Goal: Information Seeking & Learning: Learn about a topic

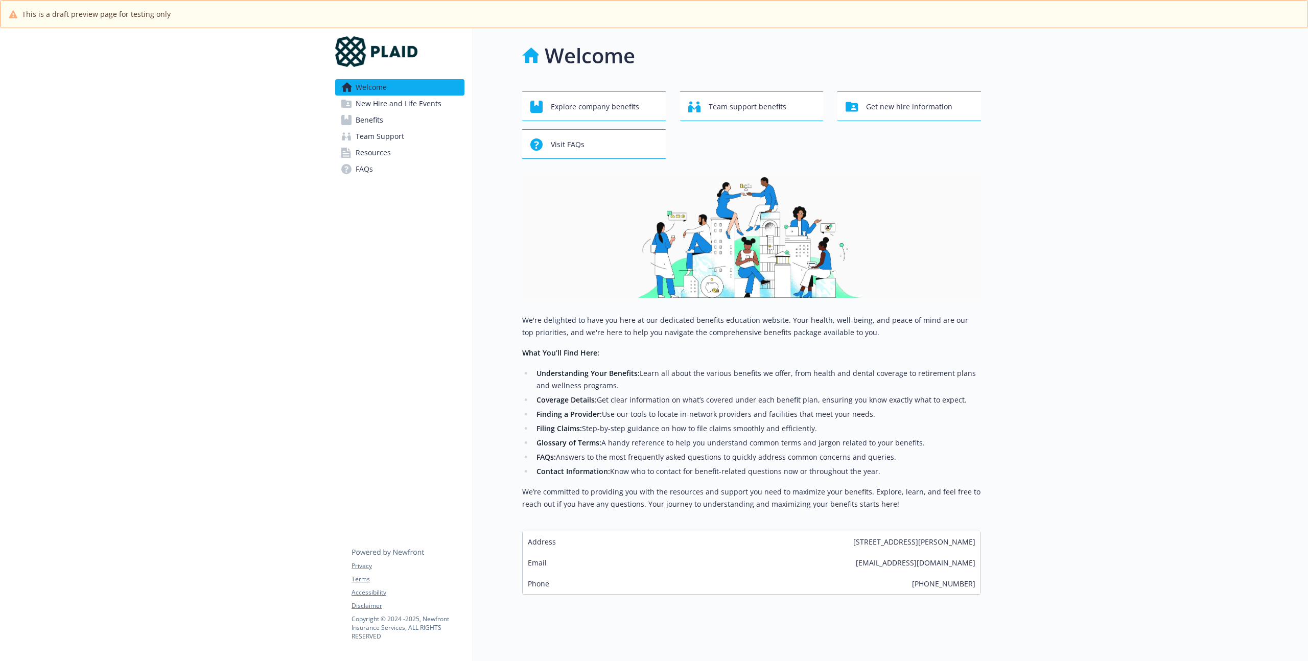
click at [388, 122] on link "Benefits" at bounding box center [399, 120] width 129 height 16
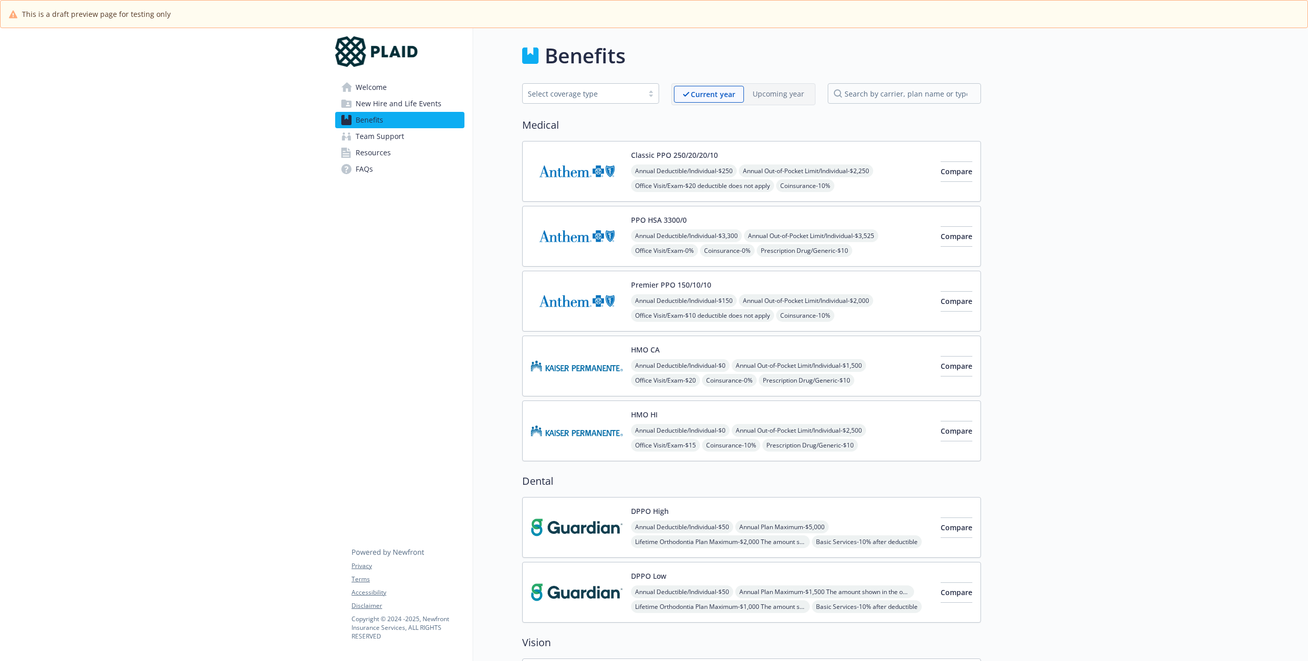
click at [711, 152] on button "Classic PPO 250/20/20/10" at bounding box center [674, 155] width 87 height 11
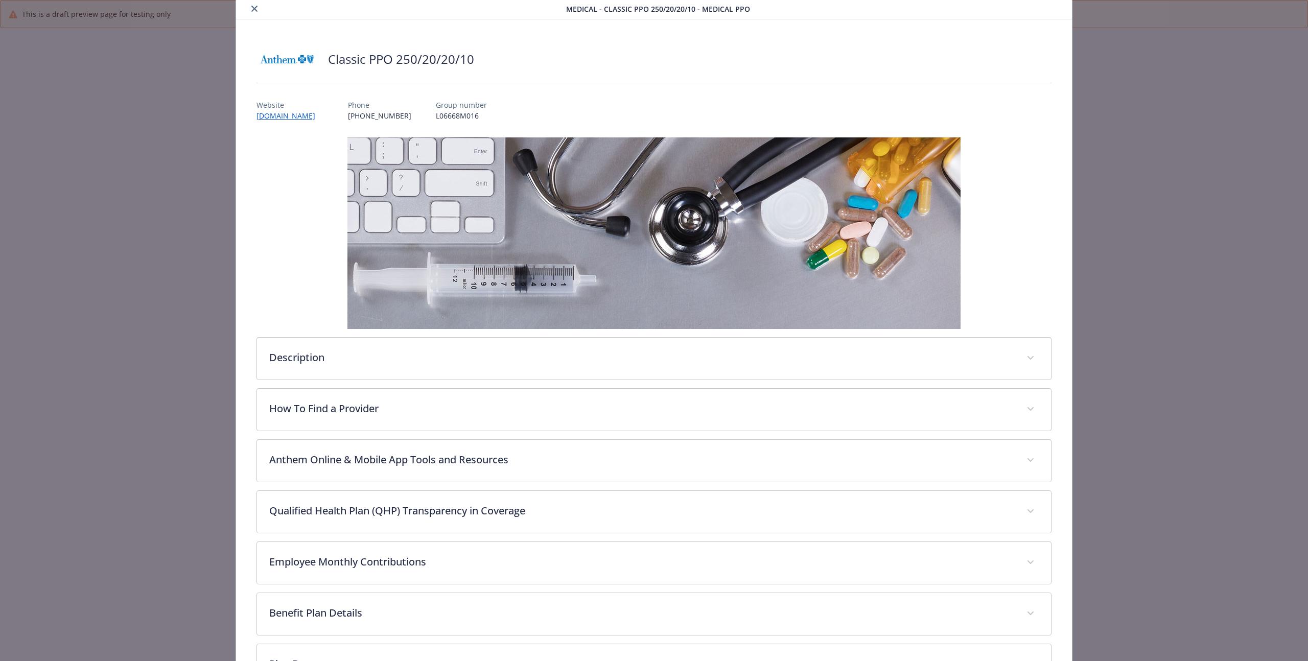
scroll to position [169, 0]
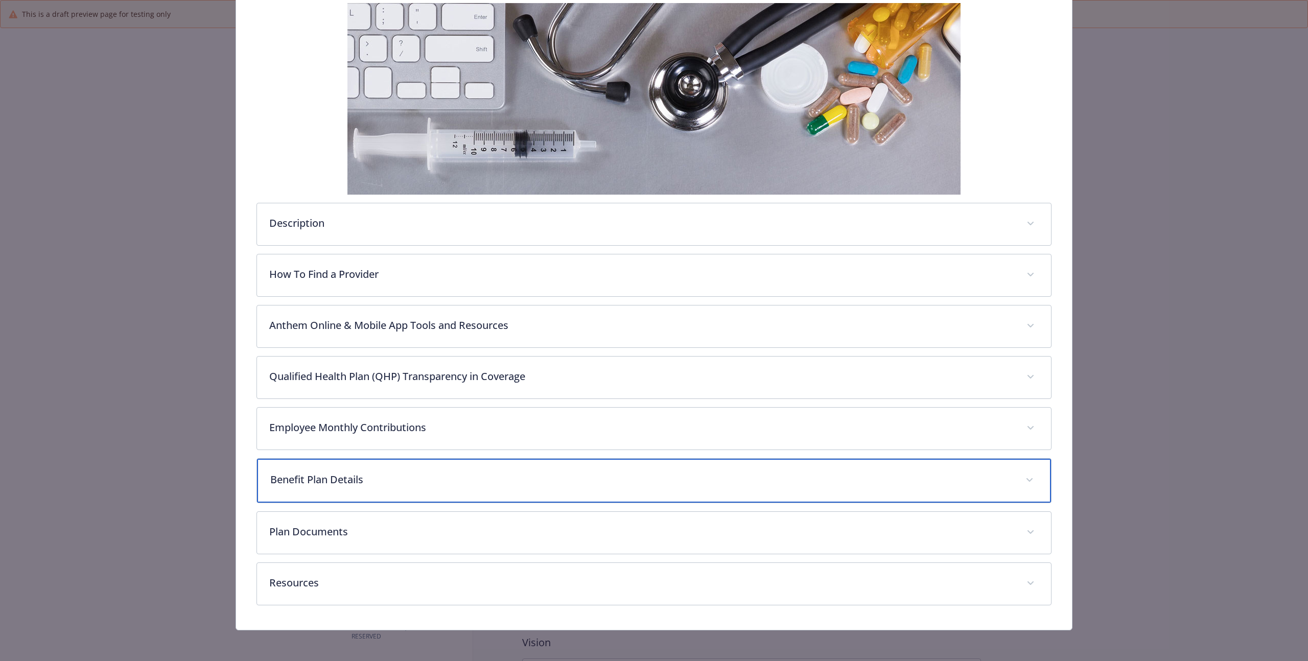
click at [422, 496] on div "Benefit Plan Details" at bounding box center [654, 481] width 794 height 44
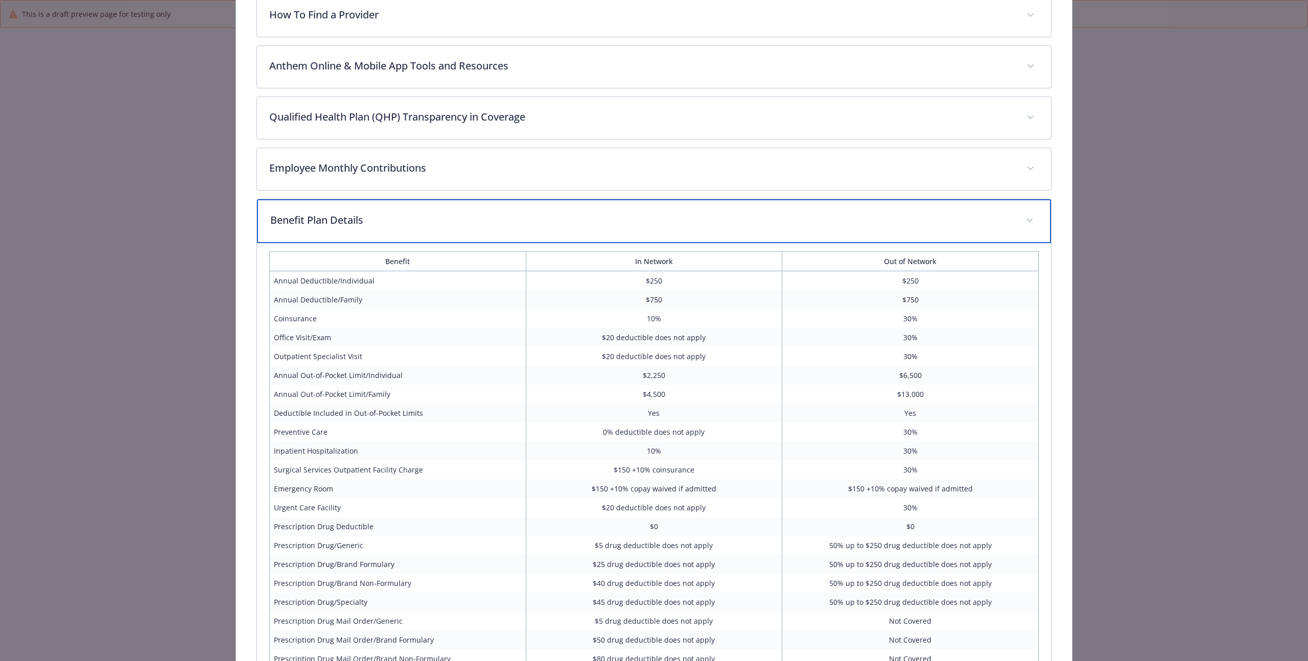
scroll to position [437, 0]
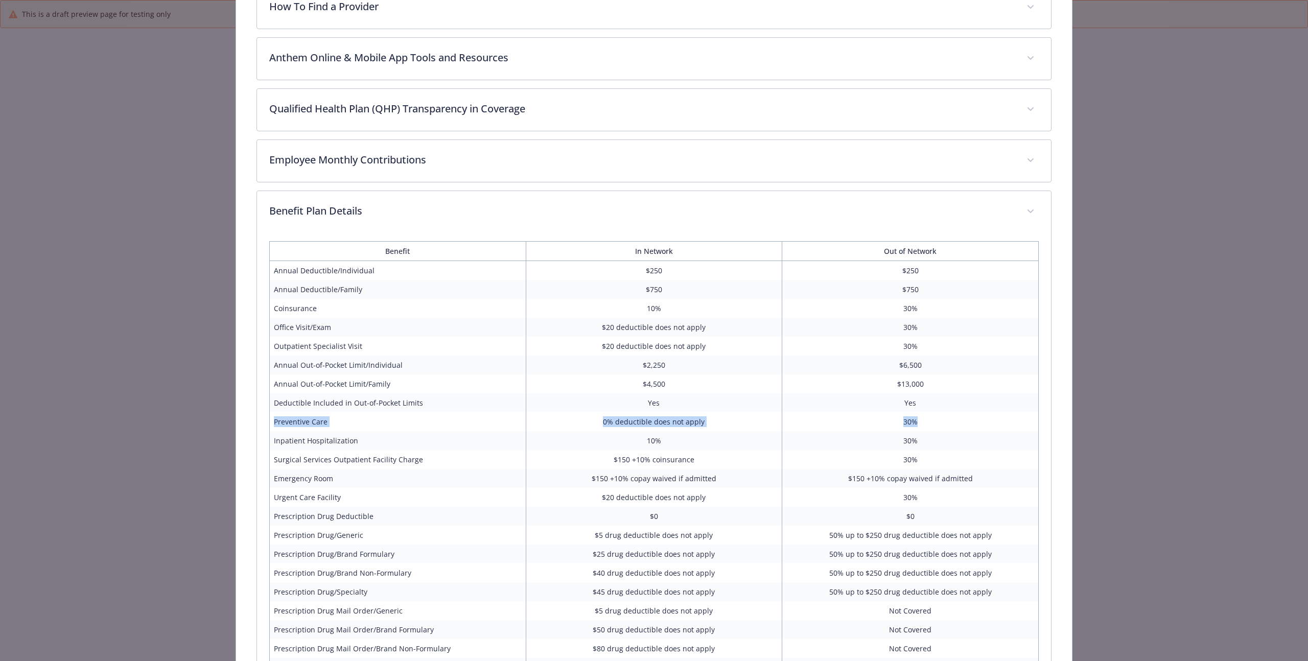
drag, startPoint x: 272, startPoint y: 423, endPoint x: 960, endPoint y: 430, distance: 687.8
click at [960, 430] on tr "Preventive Care 0% deductible does not apply 30%" at bounding box center [653, 421] width 769 height 19
click at [797, 518] on td "$0" at bounding box center [910, 516] width 257 height 19
click at [769, 571] on td "$40 drug deductible does not apply" at bounding box center [654, 573] width 257 height 19
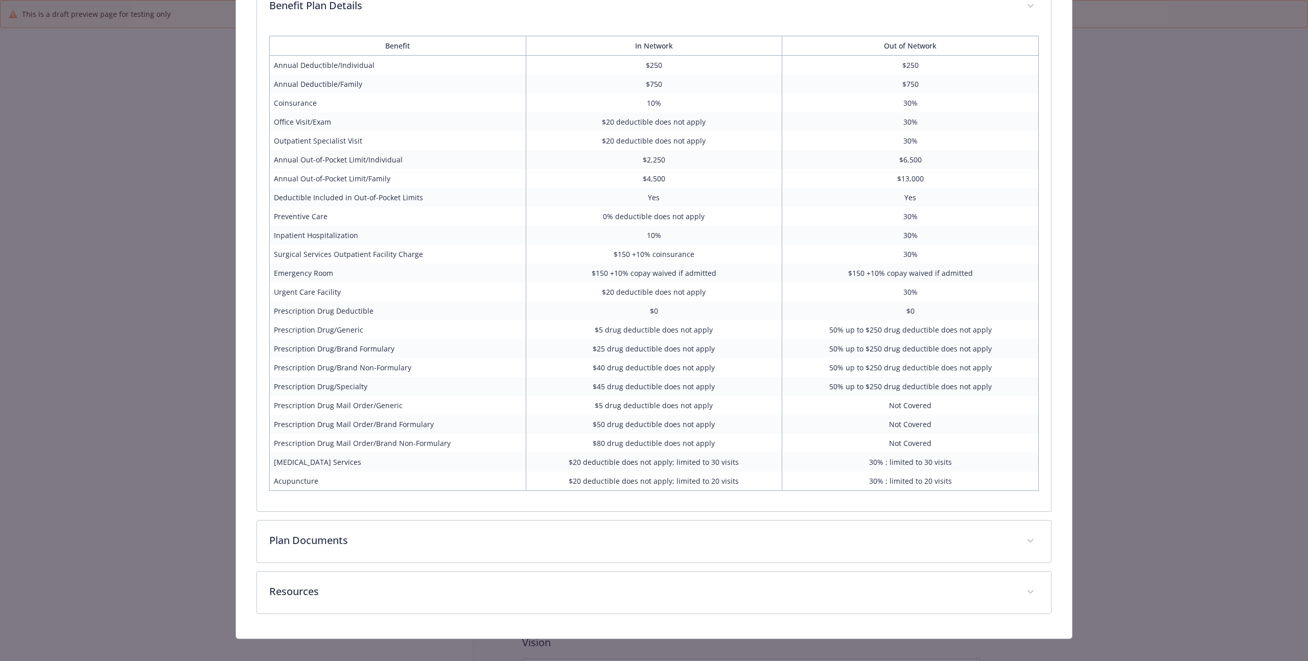
scroll to position [653, 0]
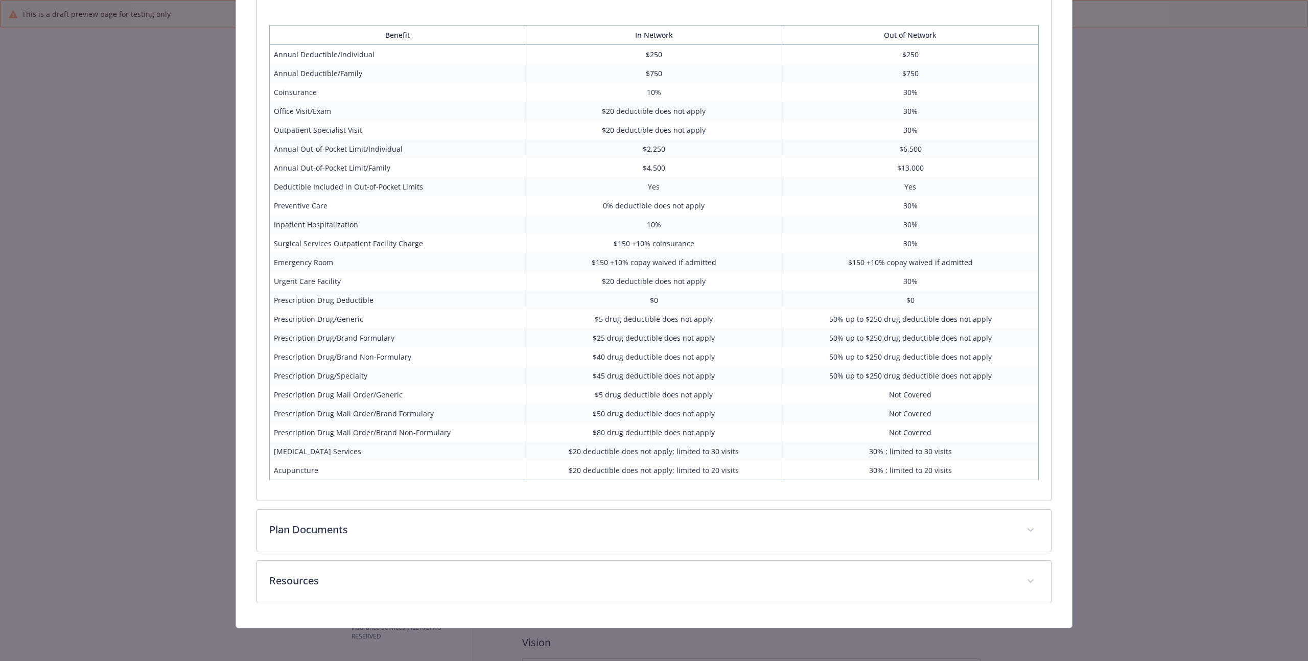
click at [384, 553] on div "Description The Anthem Classic PPO 250/20/20/10 Medical Plan is a comprehensive…" at bounding box center [654, 61] width 795 height 1084
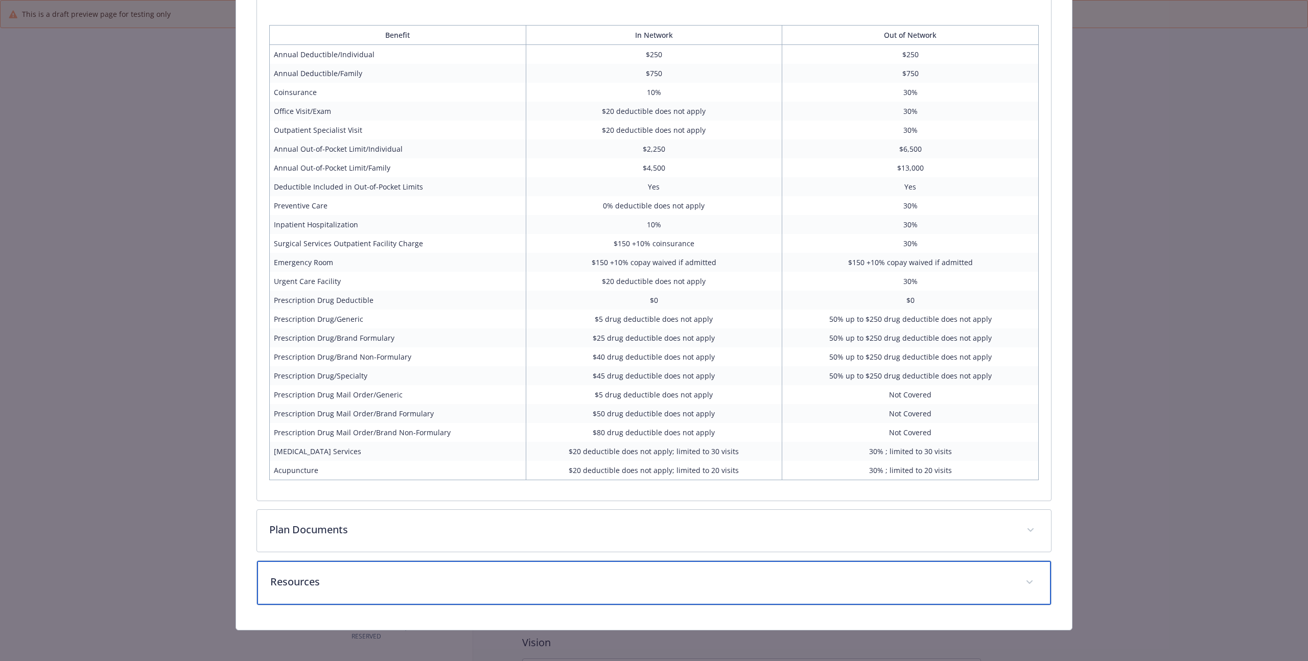
click at [366, 572] on div "Resources" at bounding box center [654, 583] width 794 height 44
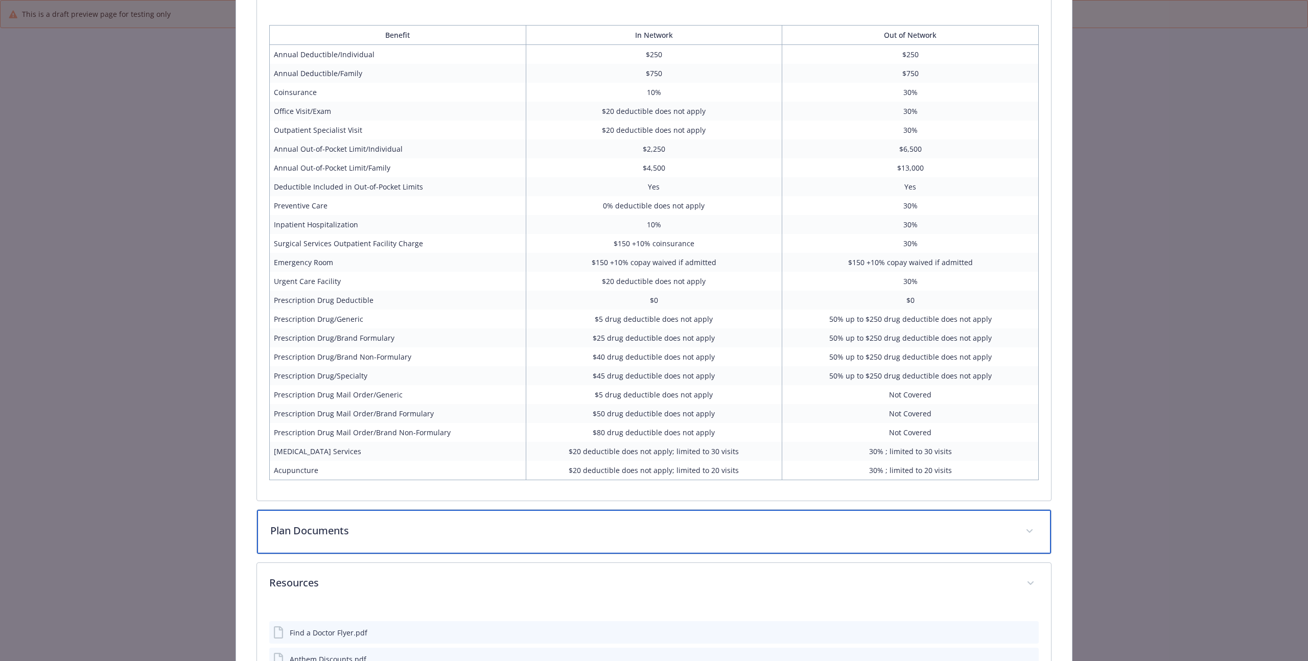
click at [384, 530] on p "Plan Documents" at bounding box center [641, 530] width 743 height 15
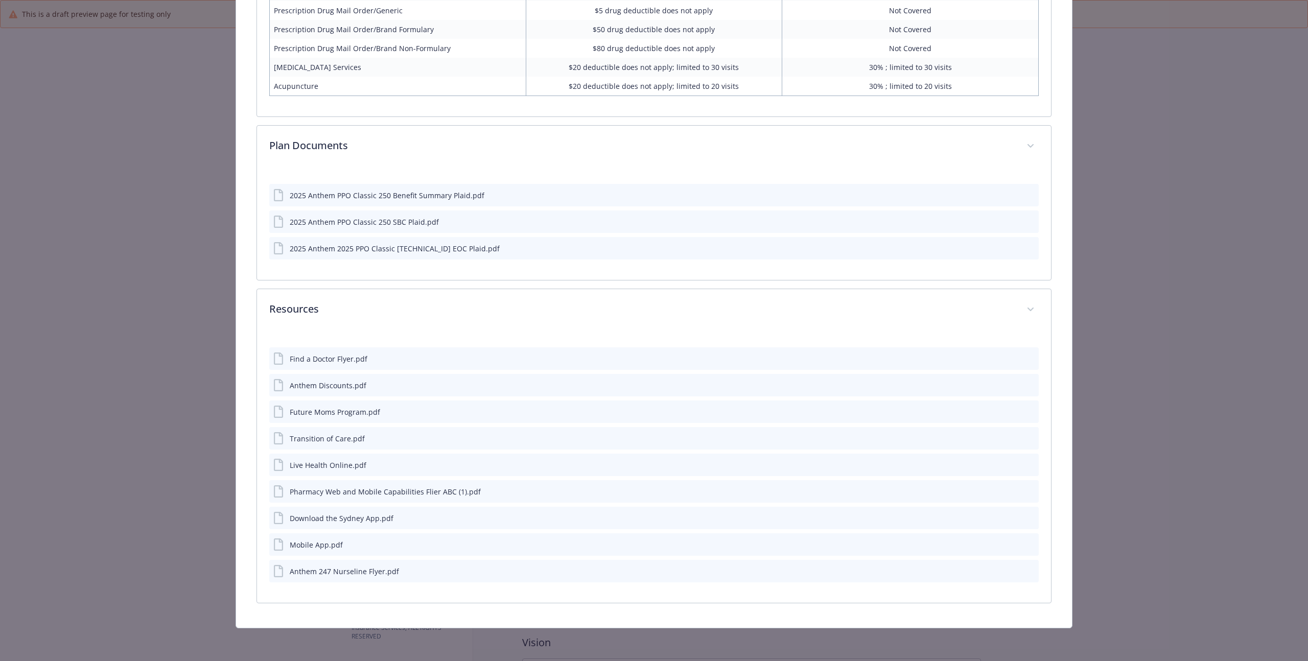
scroll to position [1037, 0]
click at [353, 354] on div "Find a Doctor Flyer.pdf" at bounding box center [329, 359] width 78 height 11
drag, startPoint x: 459, startPoint y: 250, endPoint x: 473, endPoint y: 251, distance: 14.3
click at [462, 251] on div "2025 Anthem 2025 PPO Classic [TECHNICAL_ID] EOC Plaid.pdf" at bounding box center [395, 248] width 210 height 11
click at [1028, 247] on button "preview file" at bounding box center [1028, 247] width 11 height 9
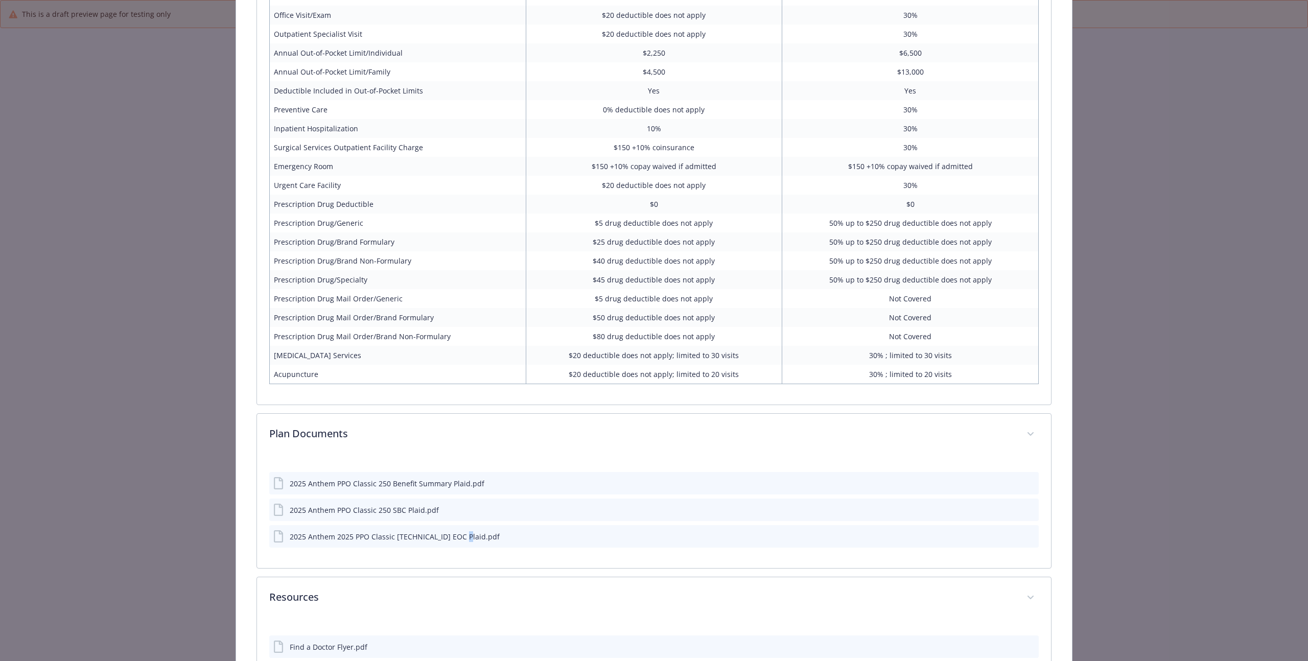
scroll to position [685, 0]
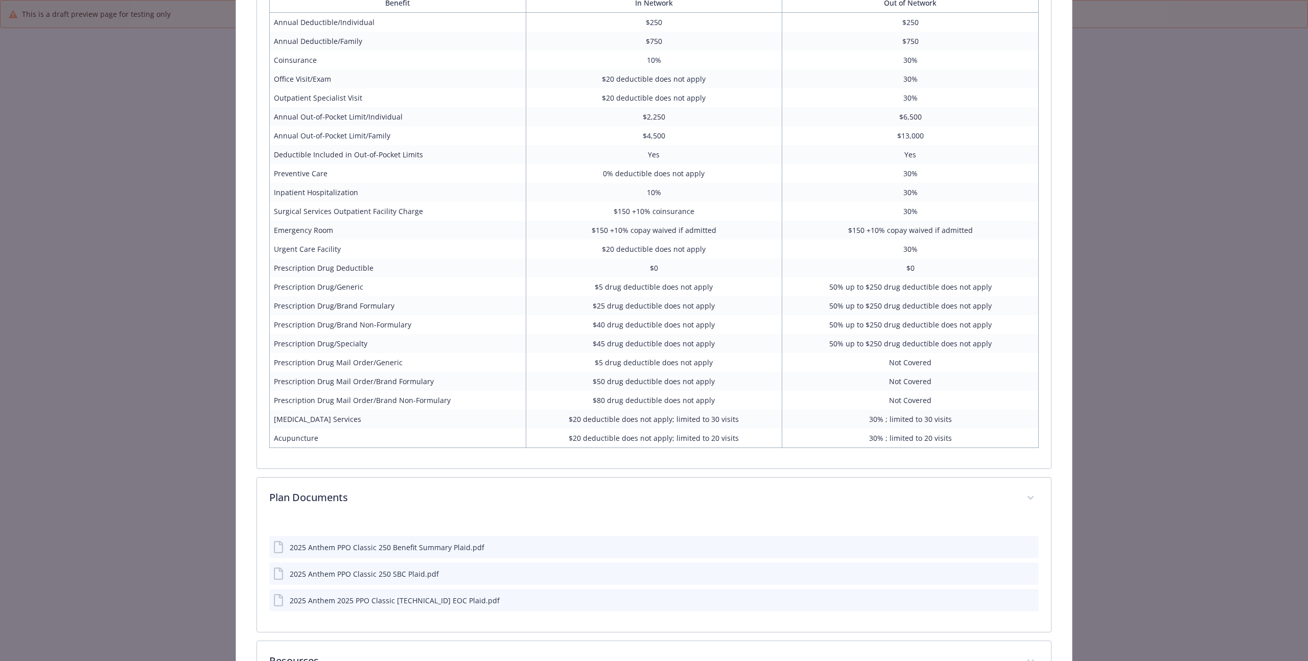
click at [310, 275] on td "Prescription Drug Deductible" at bounding box center [397, 268] width 257 height 19
click at [291, 216] on td "Surgical Services Outpatient Facility Charge" at bounding box center [397, 211] width 257 height 19
drag, startPoint x: 273, startPoint y: 173, endPoint x: 953, endPoint y: 171, distance: 680.6
click at [953, 171] on tr "Preventive Care 0% deductible does not apply 30%" at bounding box center [653, 173] width 769 height 19
click at [1009, 179] on td "30%" at bounding box center [910, 173] width 257 height 19
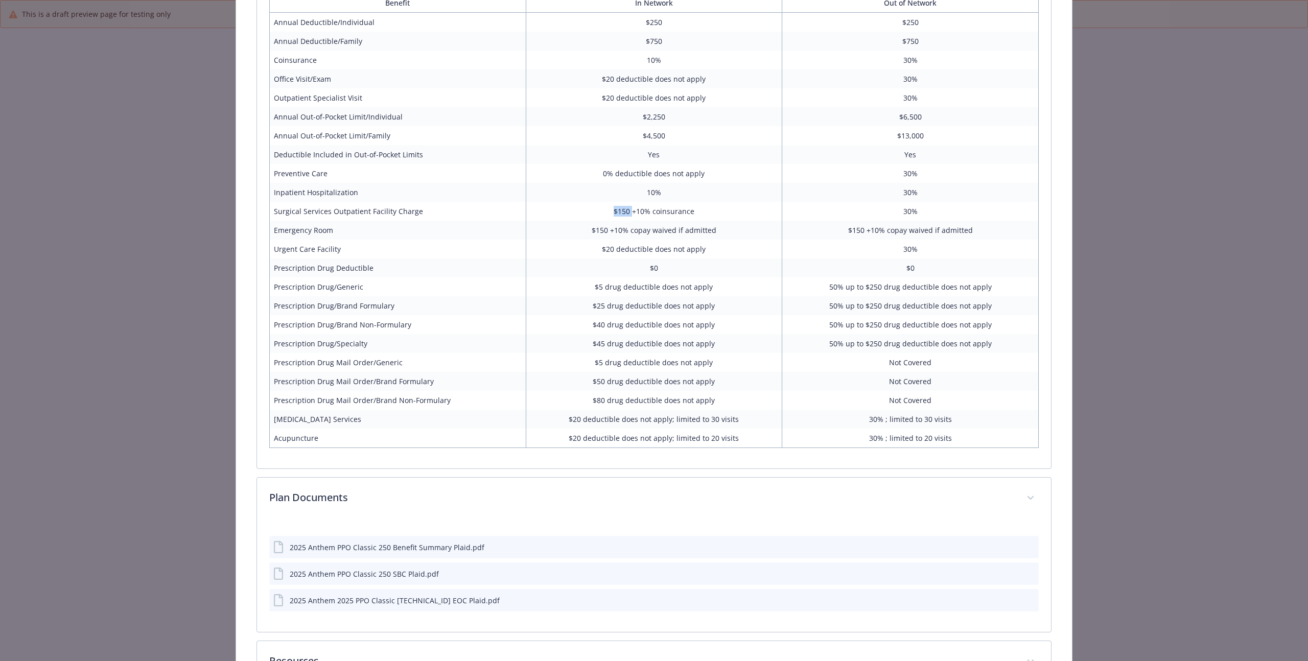
drag, startPoint x: 628, startPoint y: 205, endPoint x: 626, endPoint y: 277, distance: 71.6
click at [626, 204] on td "$150 +10% coinsurance" at bounding box center [654, 211] width 257 height 19
click at [631, 300] on td "$25 drug deductible does not apply" at bounding box center [654, 305] width 257 height 19
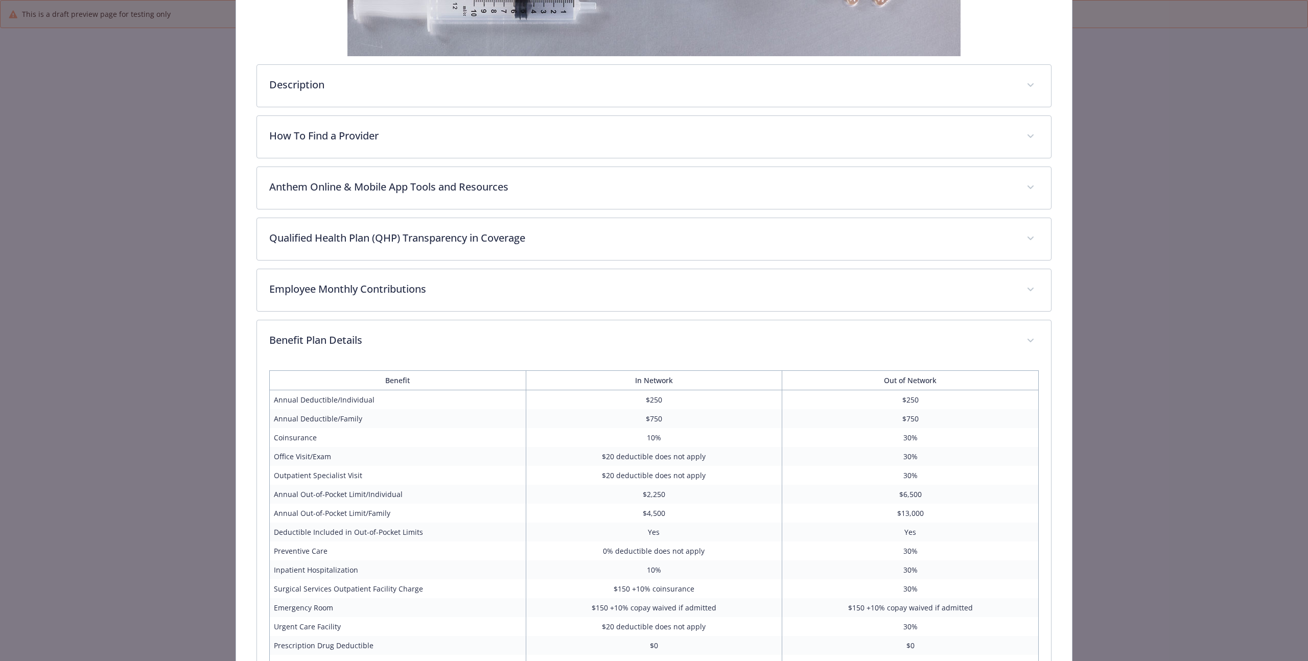
scroll to position [0, 0]
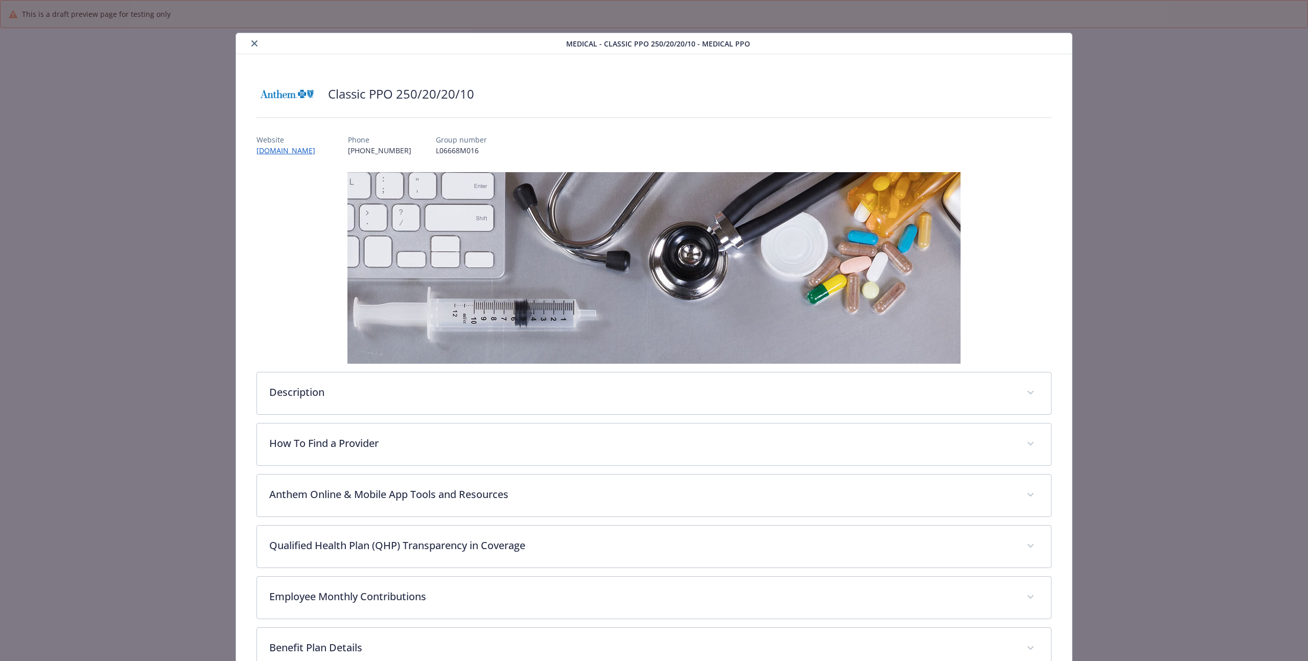
click at [245, 40] on div "details for plan Medical - Classic PPO 250/20/20/10 - Medical PPO" at bounding box center [403, 43] width 326 height 12
click at [248, 40] on button "close" at bounding box center [254, 43] width 12 height 12
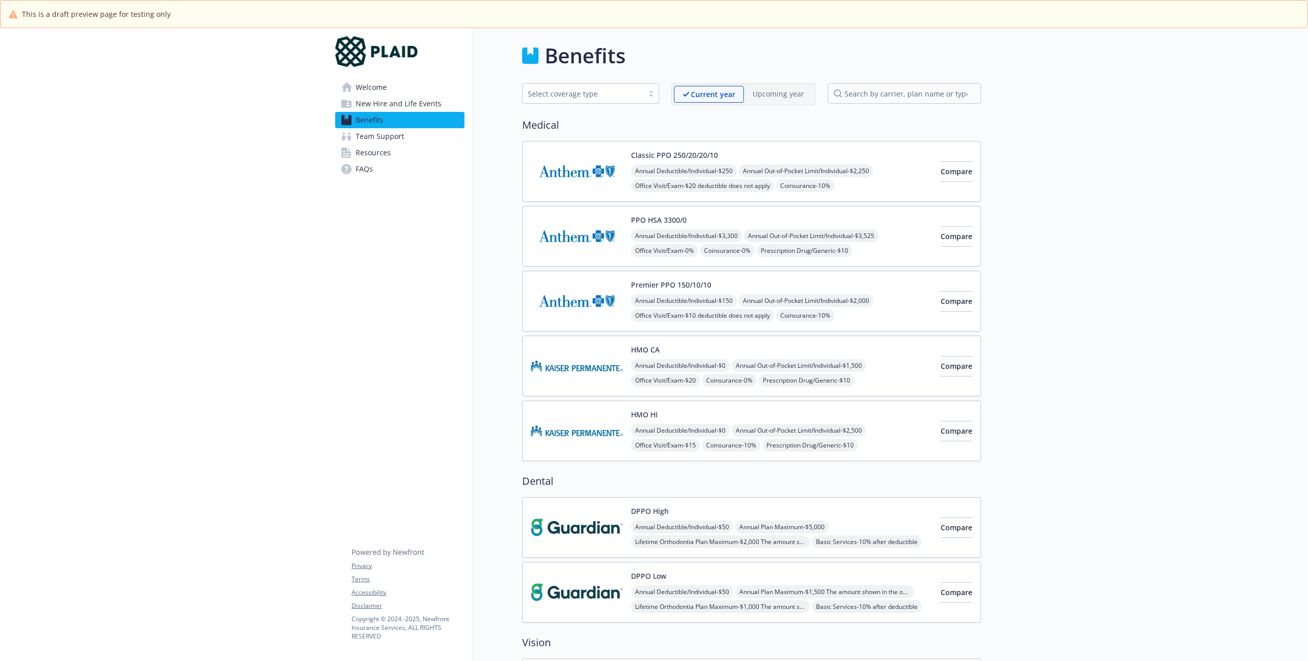
click at [691, 221] on div "PPO HSA 3300/0 Annual Deductible/Individual - $3,300 Annual Out-of-Pocket Limit…" at bounding box center [781, 236] width 301 height 43
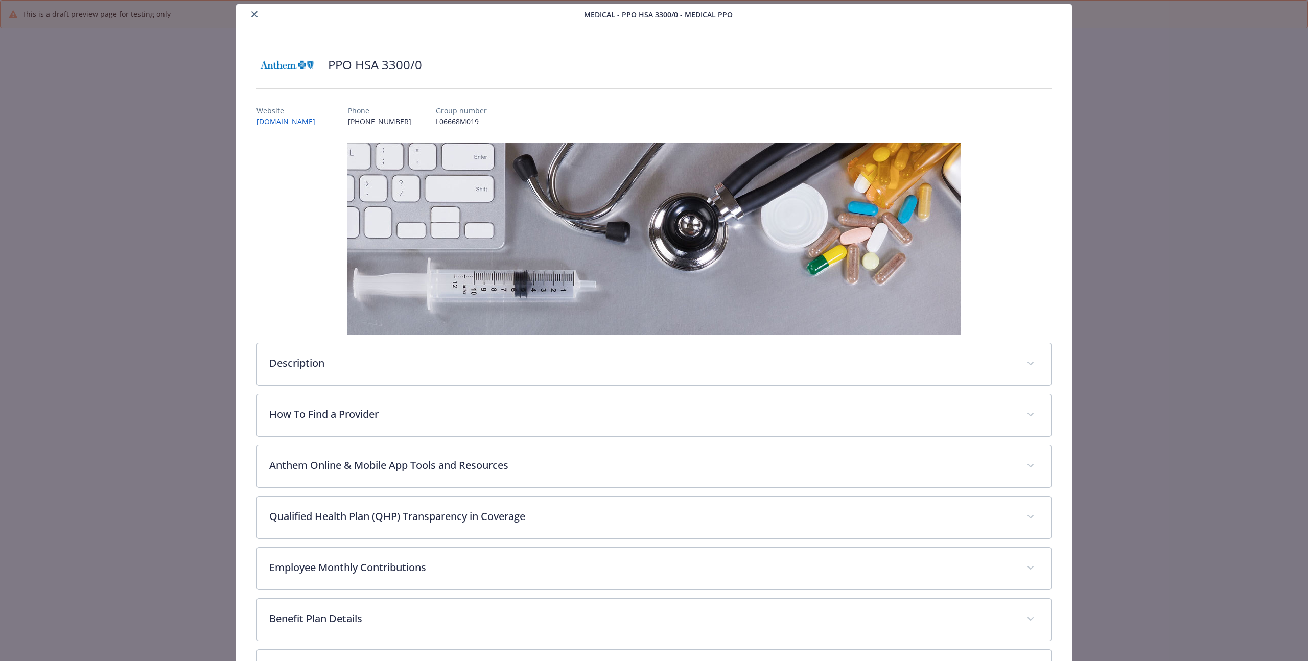
scroll to position [169, 0]
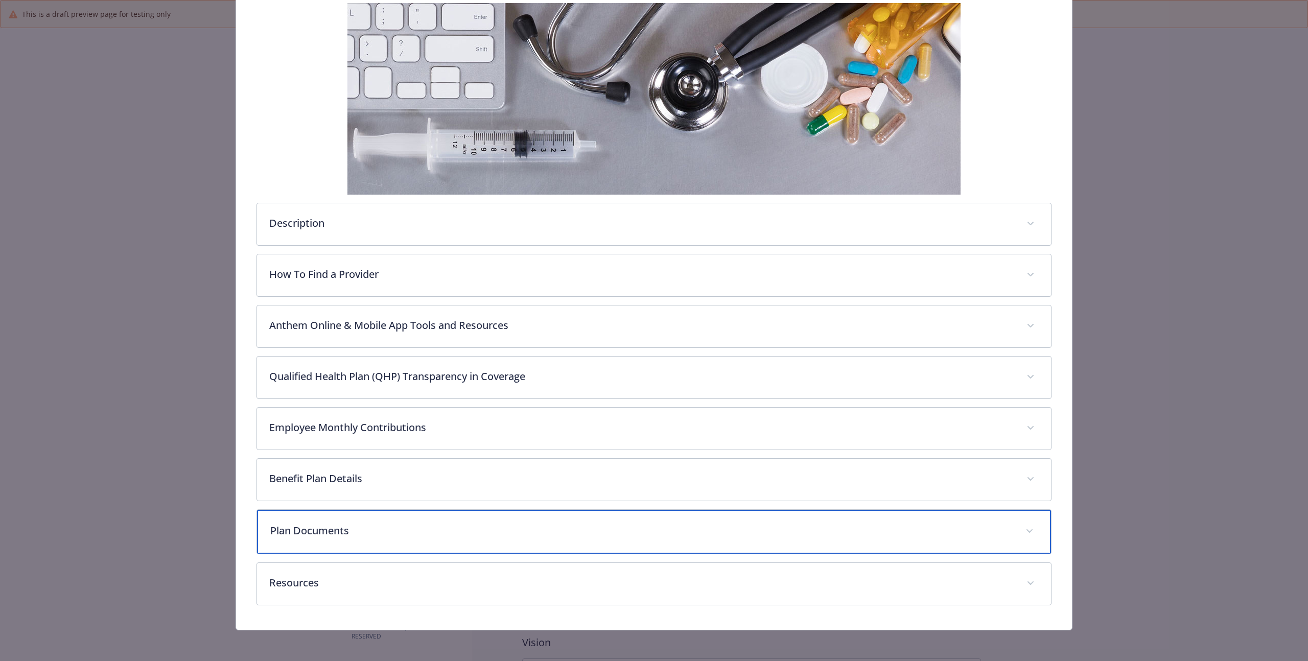
click at [388, 527] on p "Plan Documents" at bounding box center [641, 530] width 743 height 15
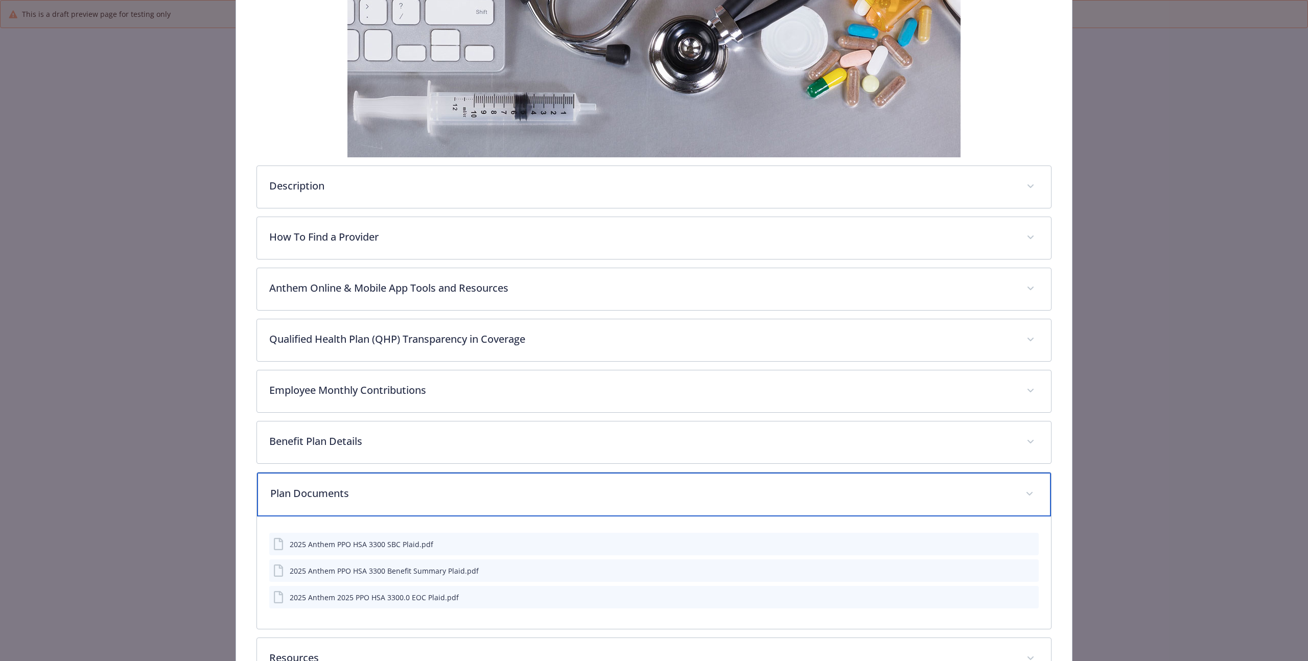
scroll to position [284, 0]
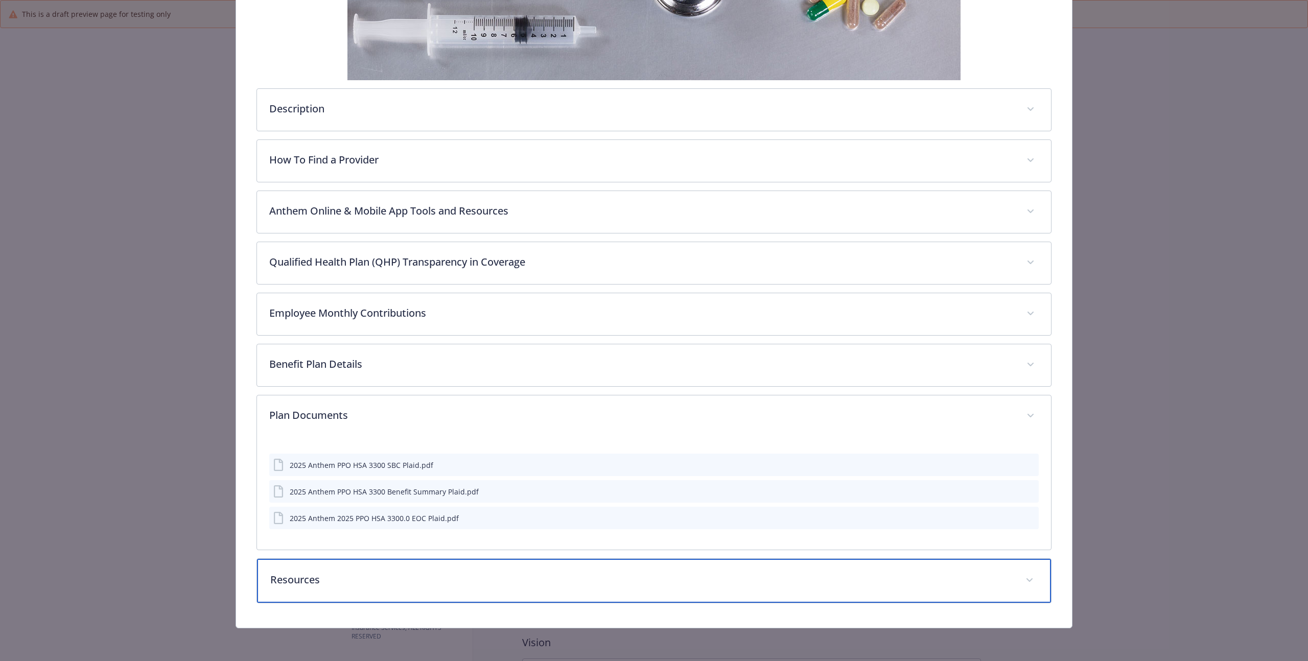
click at [342, 581] on p "Resources" at bounding box center [641, 579] width 743 height 15
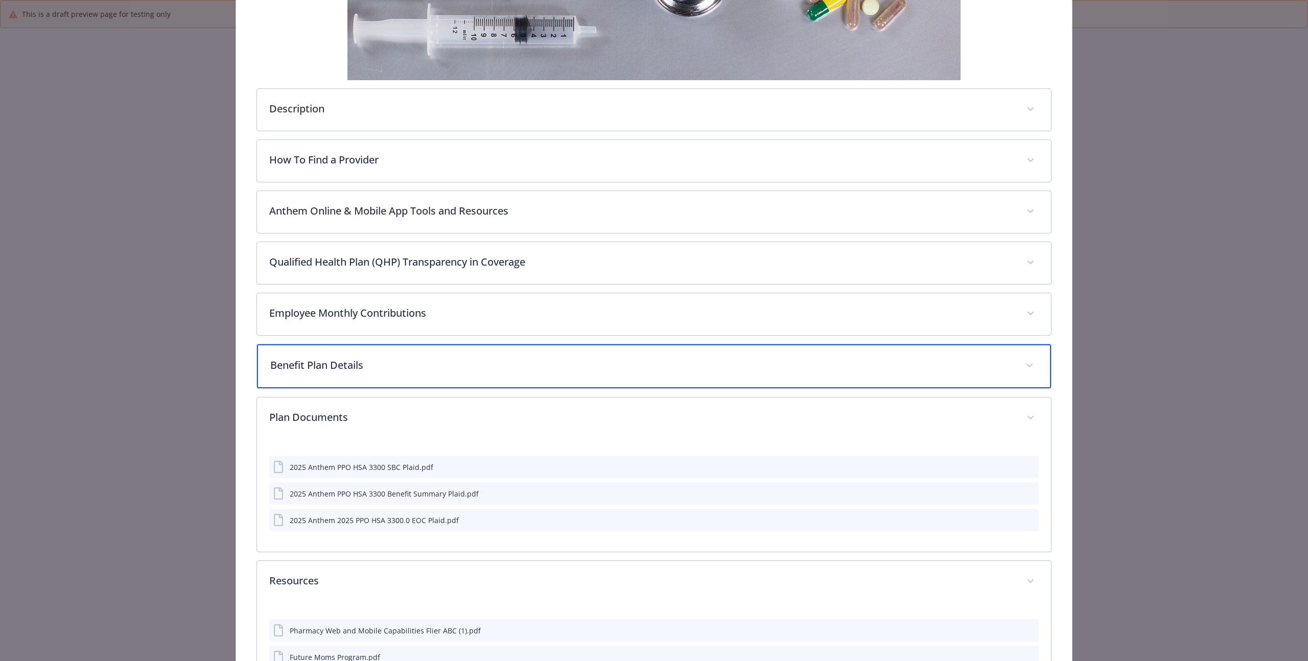
click at [373, 367] on p "Benefit Plan Details" at bounding box center [641, 365] width 743 height 15
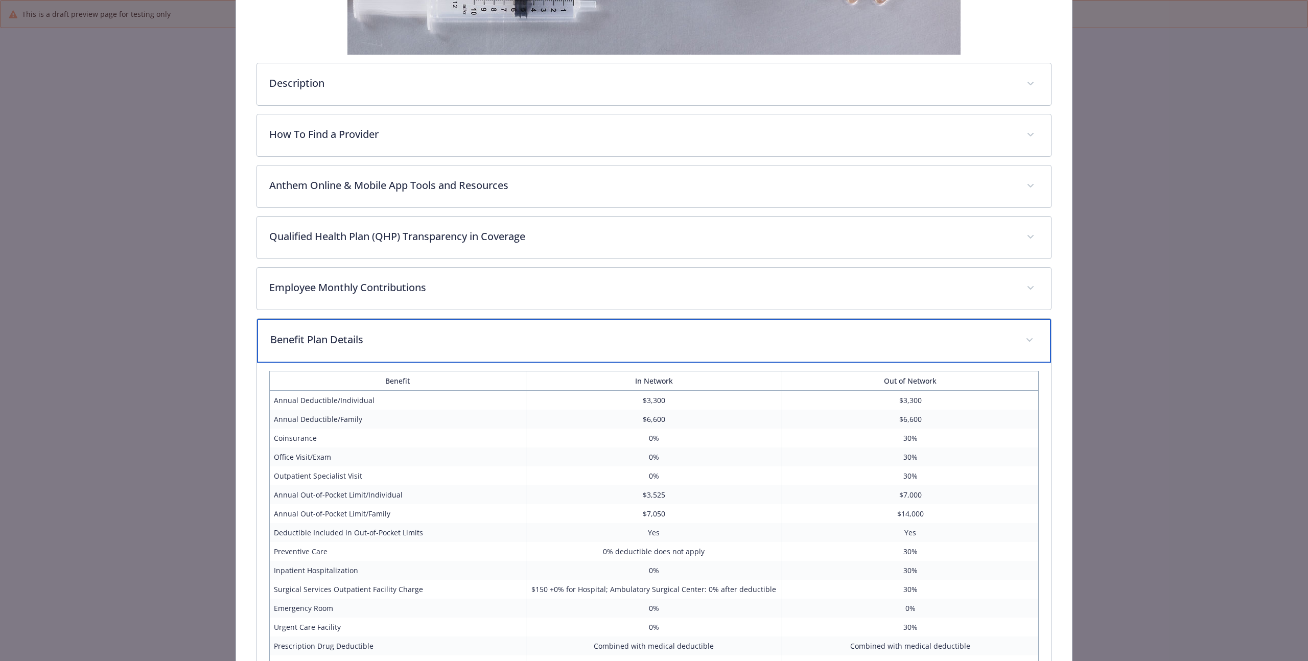
scroll to position [442, 0]
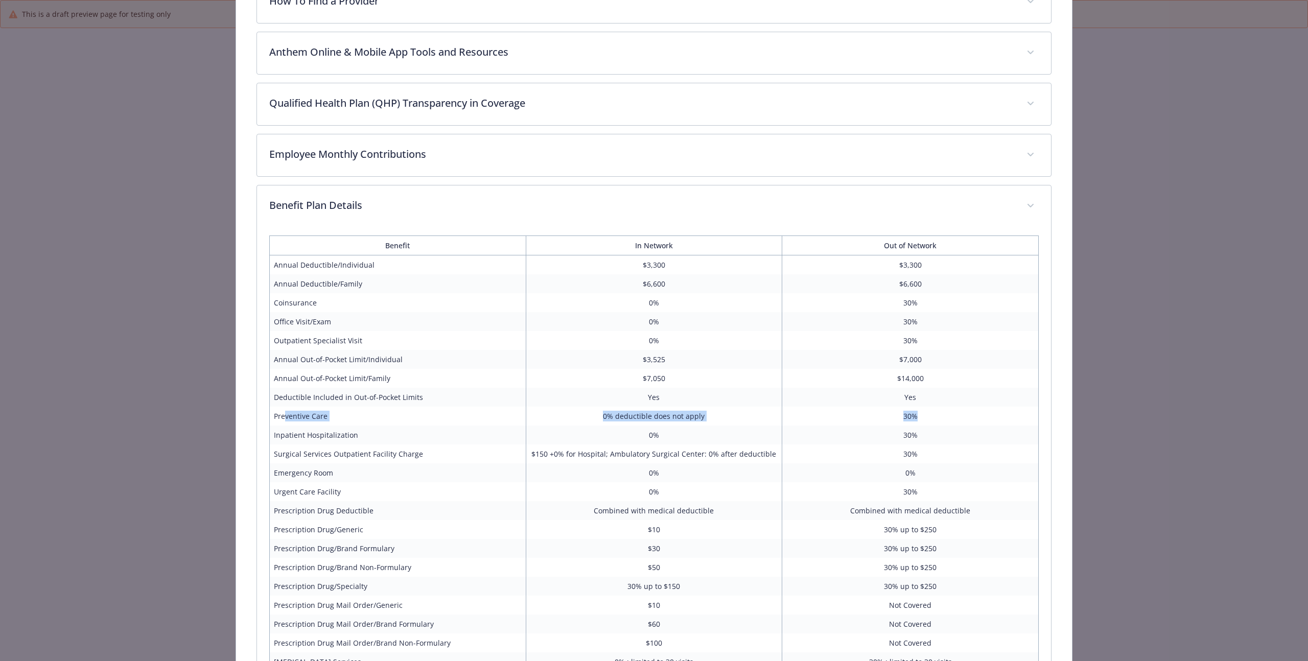
drag, startPoint x: 287, startPoint y: 419, endPoint x: 978, endPoint y: 414, distance: 691.3
click at [934, 425] on tr "Preventive Care 0% deductible does not apply 30%" at bounding box center [653, 416] width 769 height 19
drag, startPoint x: 986, startPoint y: 412, endPoint x: 1007, endPoint y: 403, distance: 23.1
click at [986, 412] on td "30%" at bounding box center [910, 416] width 257 height 19
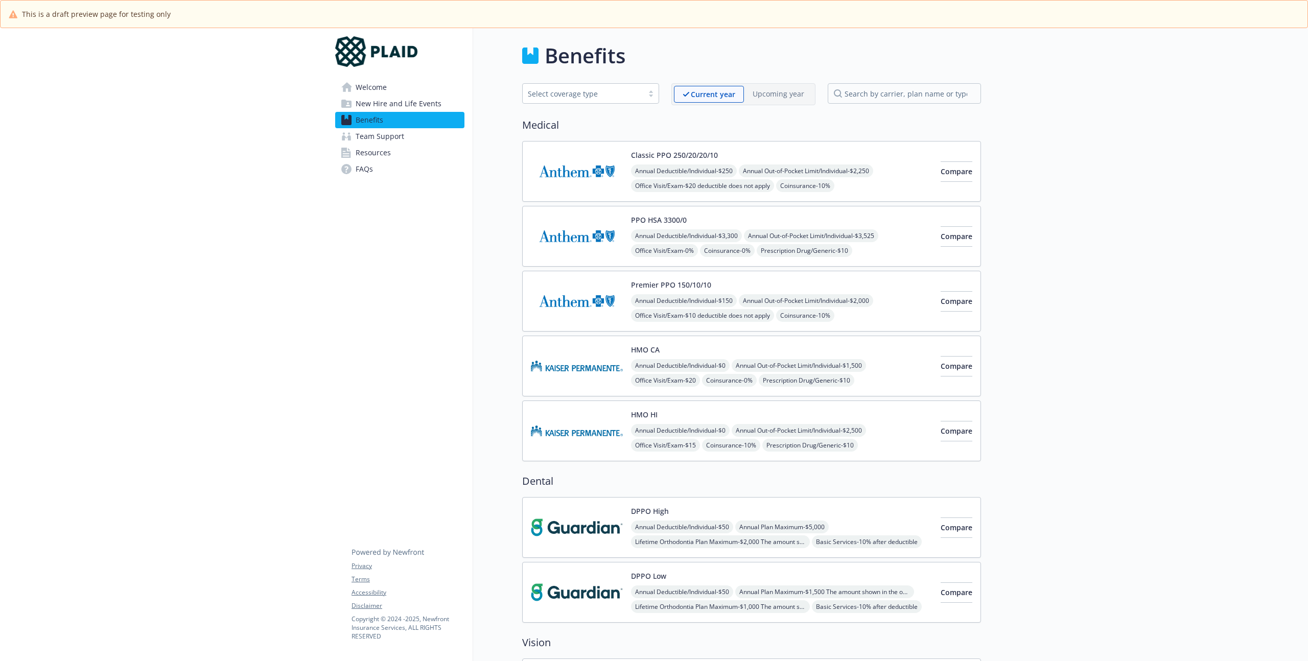
click at [671, 280] on button "Premier PPO 150/10/10" at bounding box center [671, 284] width 80 height 11
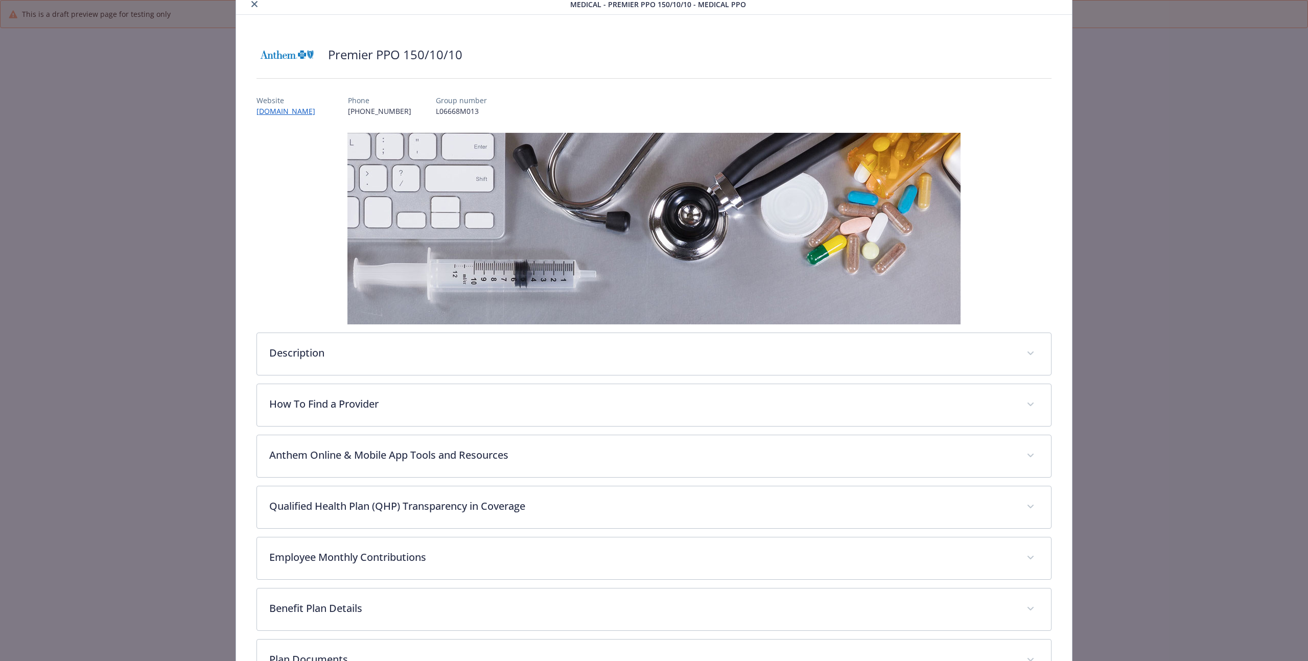
scroll to position [169, 0]
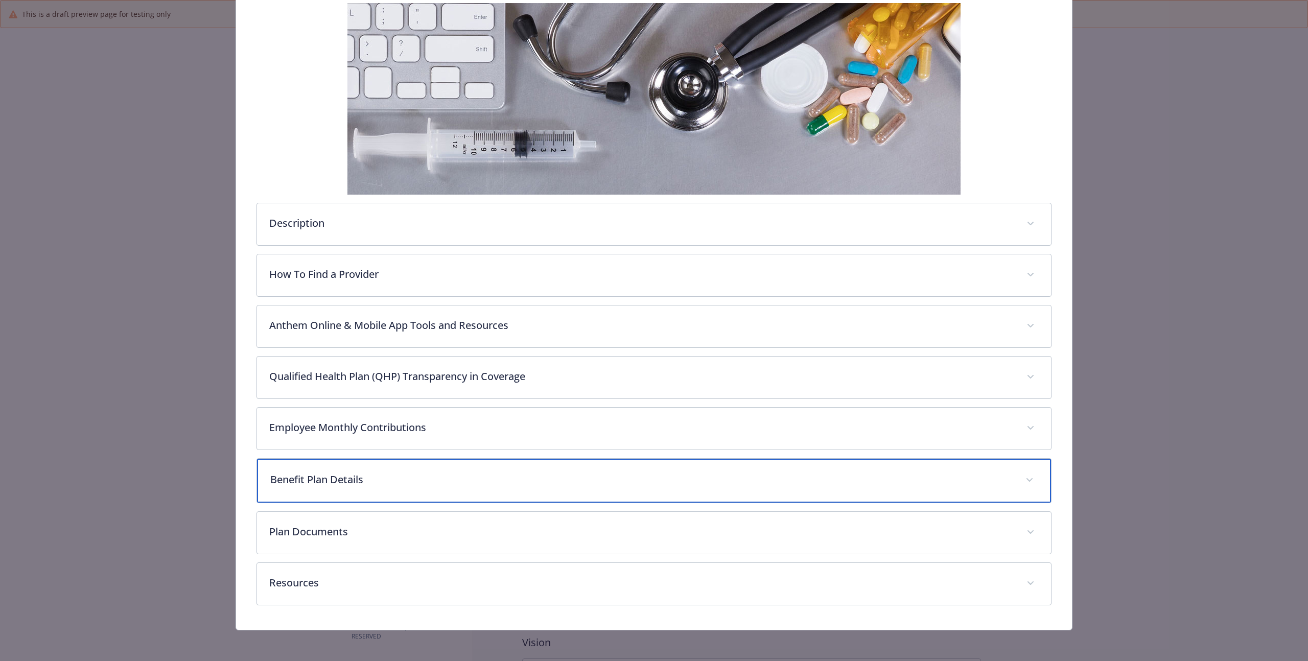
click at [382, 477] on p "Benefit Plan Details" at bounding box center [641, 479] width 743 height 15
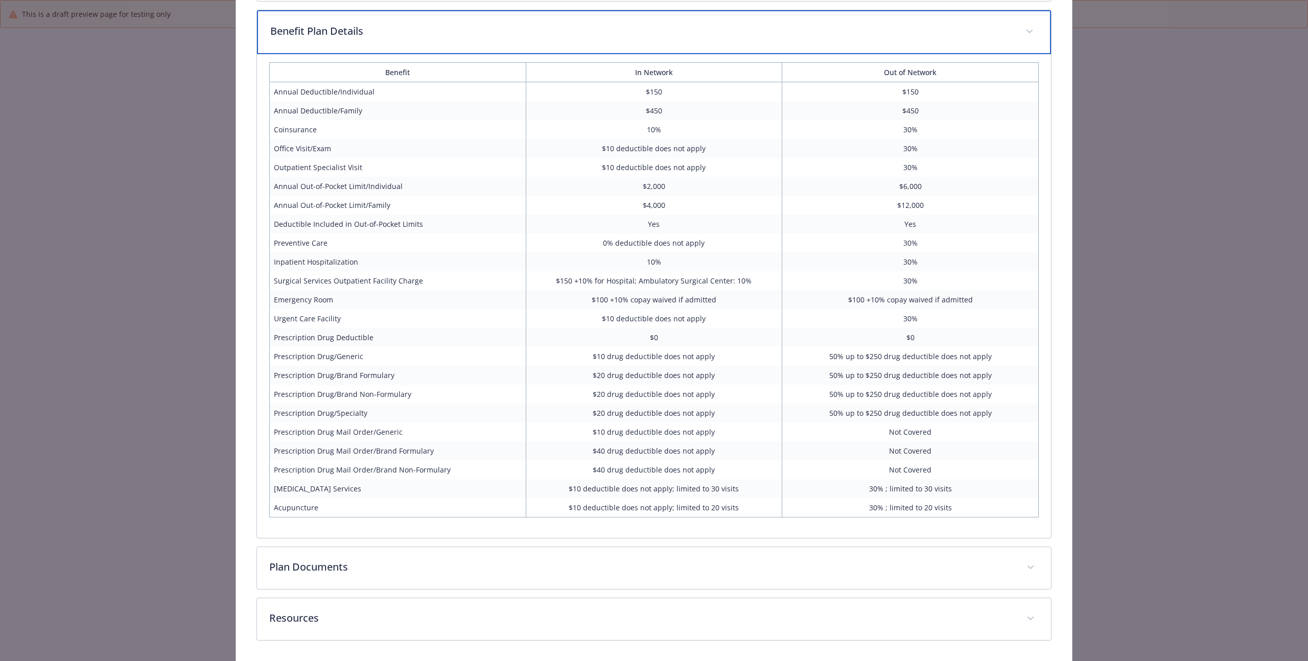
scroll to position [626, 0]
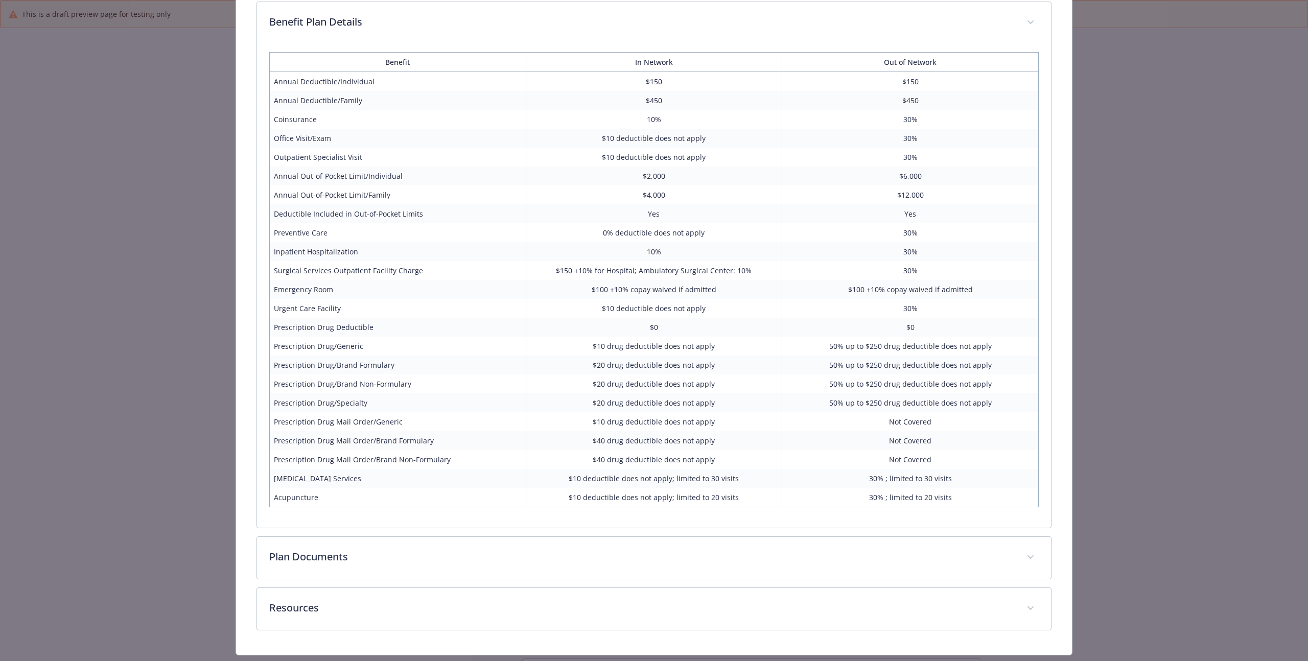
drag, startPoint x: 282, startPoint y: 232, endPoint x: 1032, endPoint y: 245, distance: 750.7
click at [1013, 246] on tbody "Annual Deductible/Individual $150 $150 Annual Deductible/Family $450 $450 Coins…" at bounding box center [653, 289] width 769 height 435
click at [1062, 244] on div "Premier PPO 150/10/10 Website [DOMAIN_NAME] Phone [PHONE_NUMBER] Group number L…" at bounding box center [654, 41] width 836 height 1227
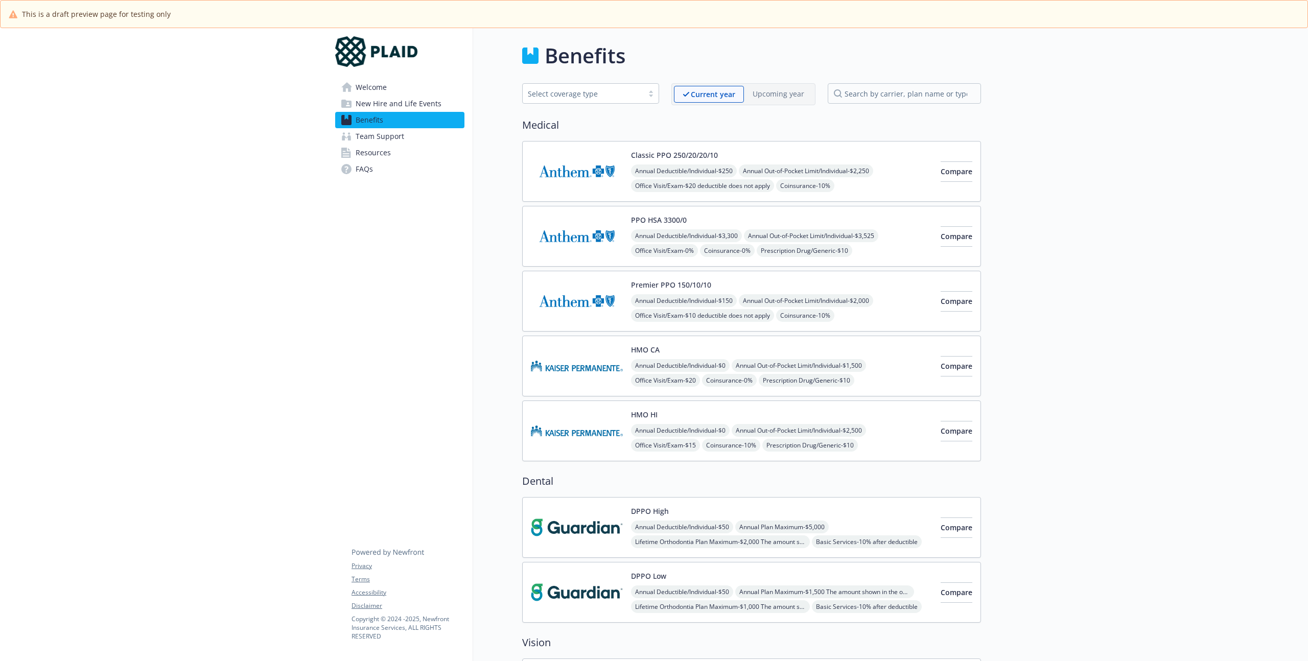
click at [694, 351] on div "HMO CA Annual Deductible/Individual - $0 Annual Out-of-Pocket Limit/Individual …" at bounding box center [781, 365] width 301 height 43
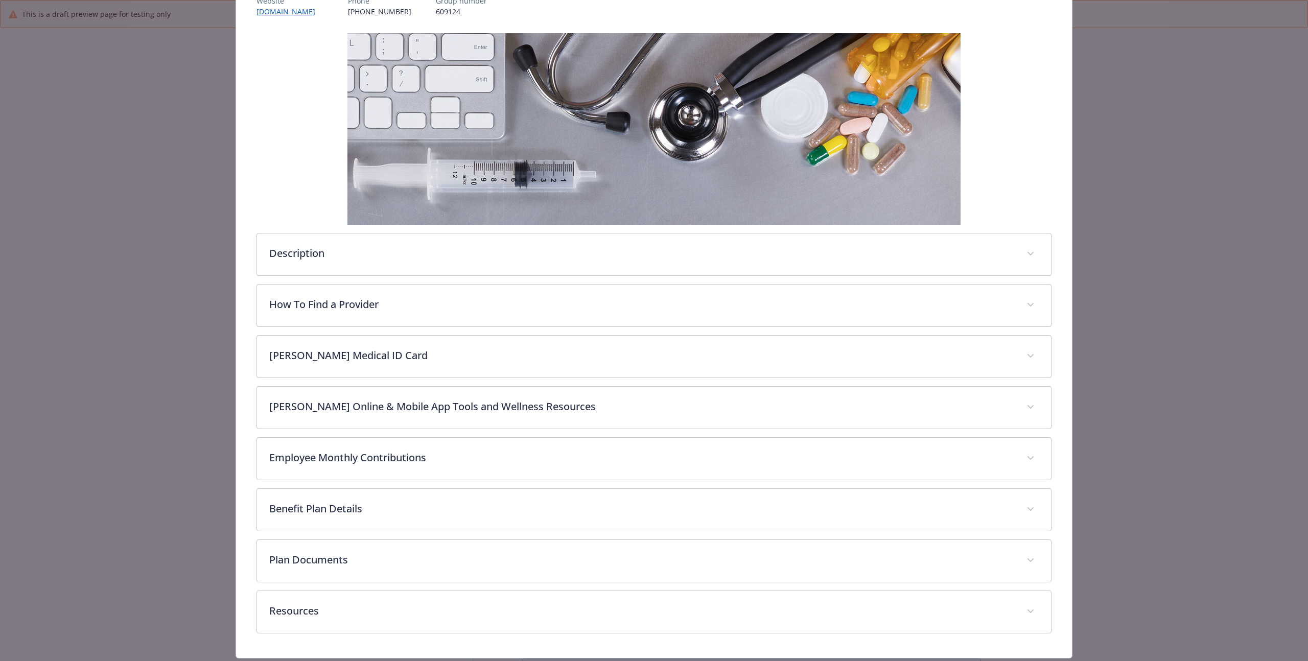
scroll to position [169, 0]
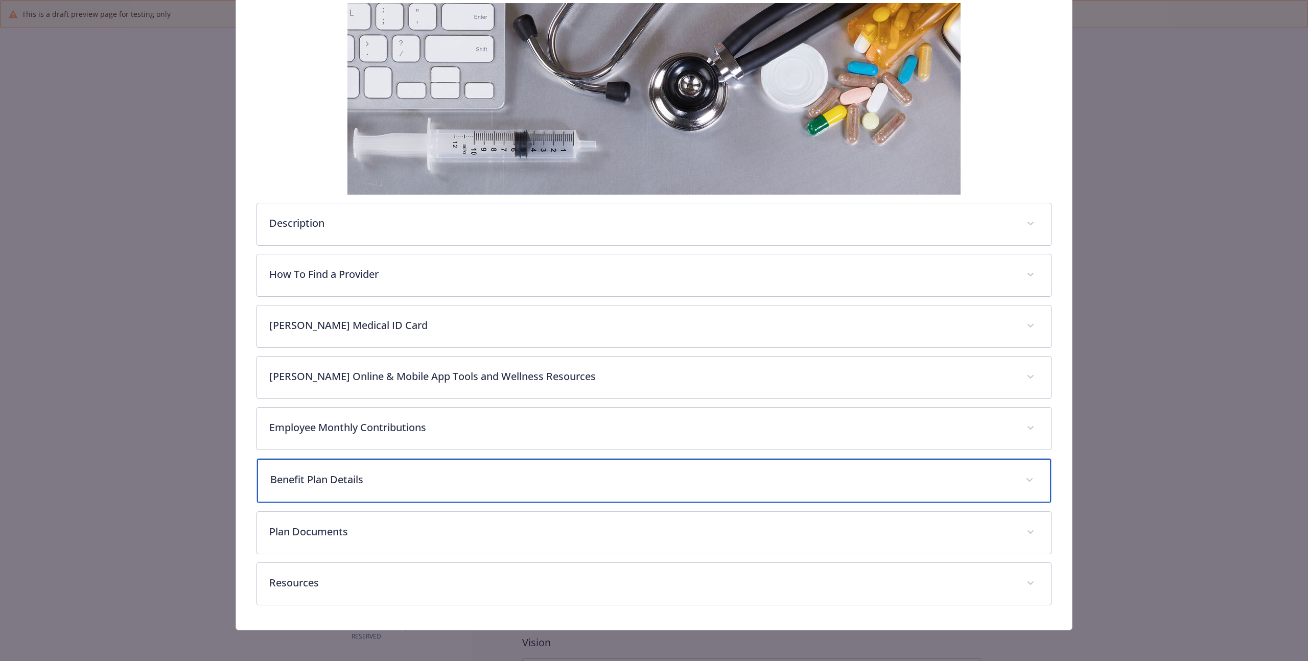
click at [434, 469] on div "Benefit Plan Details" at bounding box center [654, 481] width 794 height 44
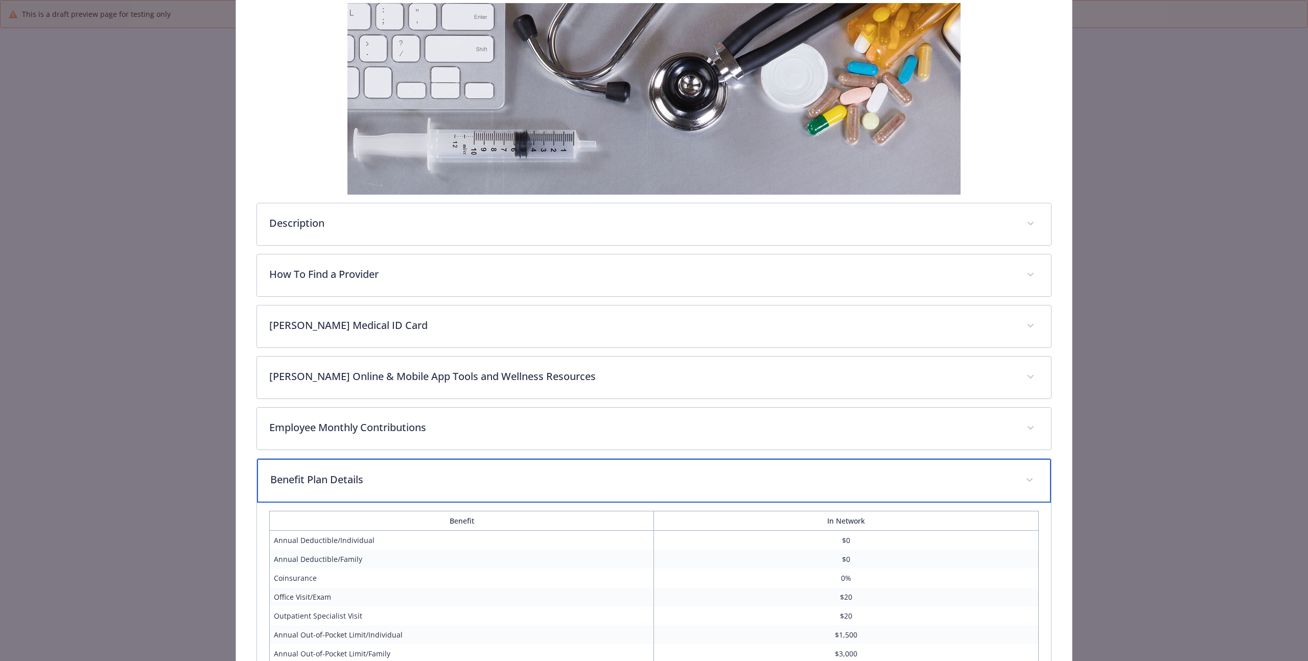
scroll to position [509, 0]
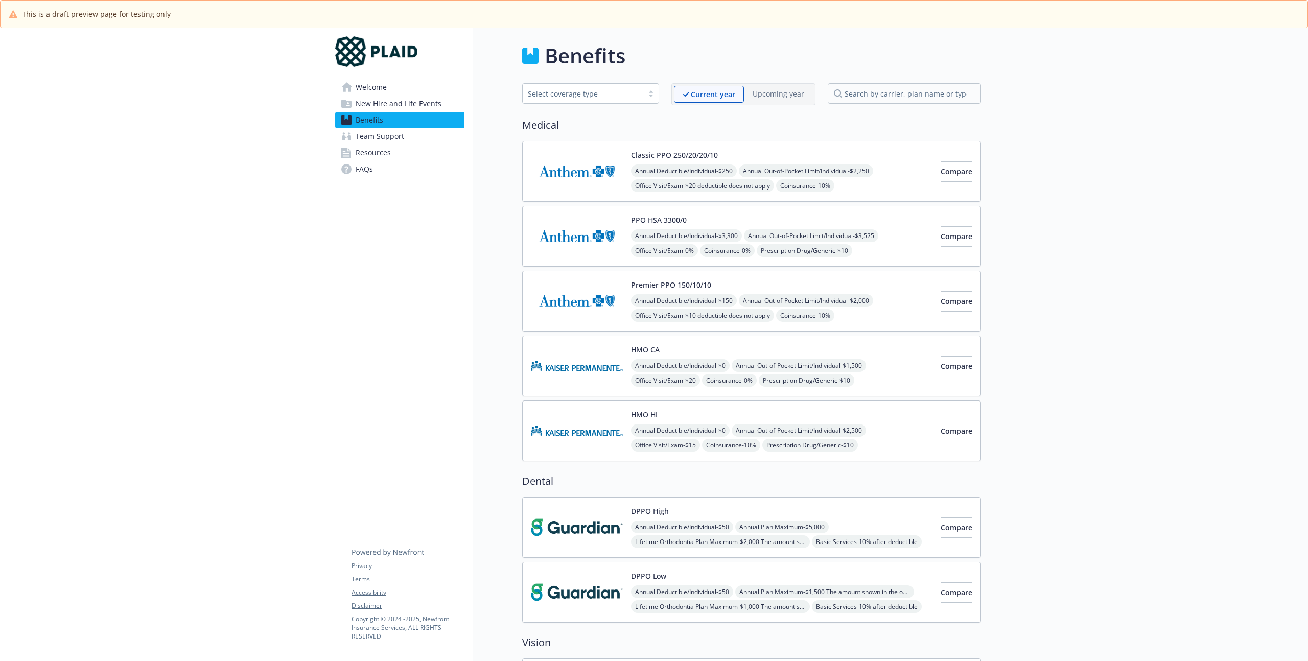
click at [714, 413] on div "HMO HI Annual Deductible/Individual - $0 Annual Out-of-Pocket Limit/Individual …" at bounding box center [781, 430] width 301 height 43
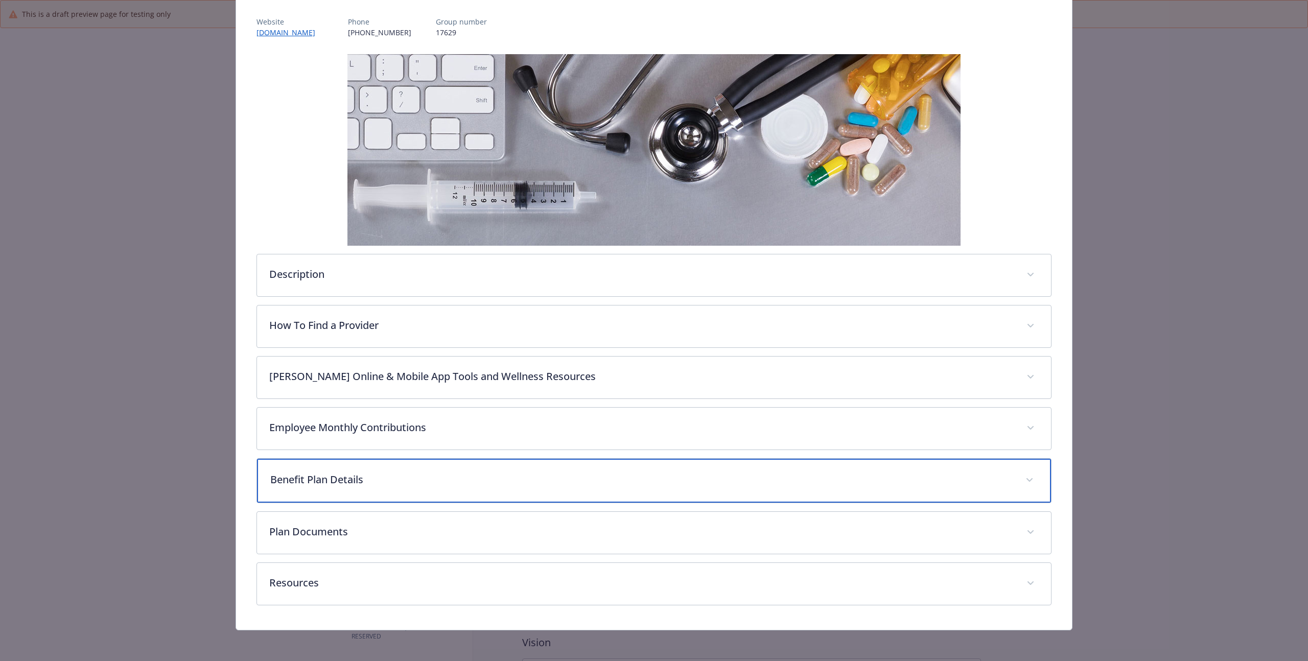
click at [360, 468] on div "Benefit Plan Details" at bounding box center [654, 481] width 794 height 44
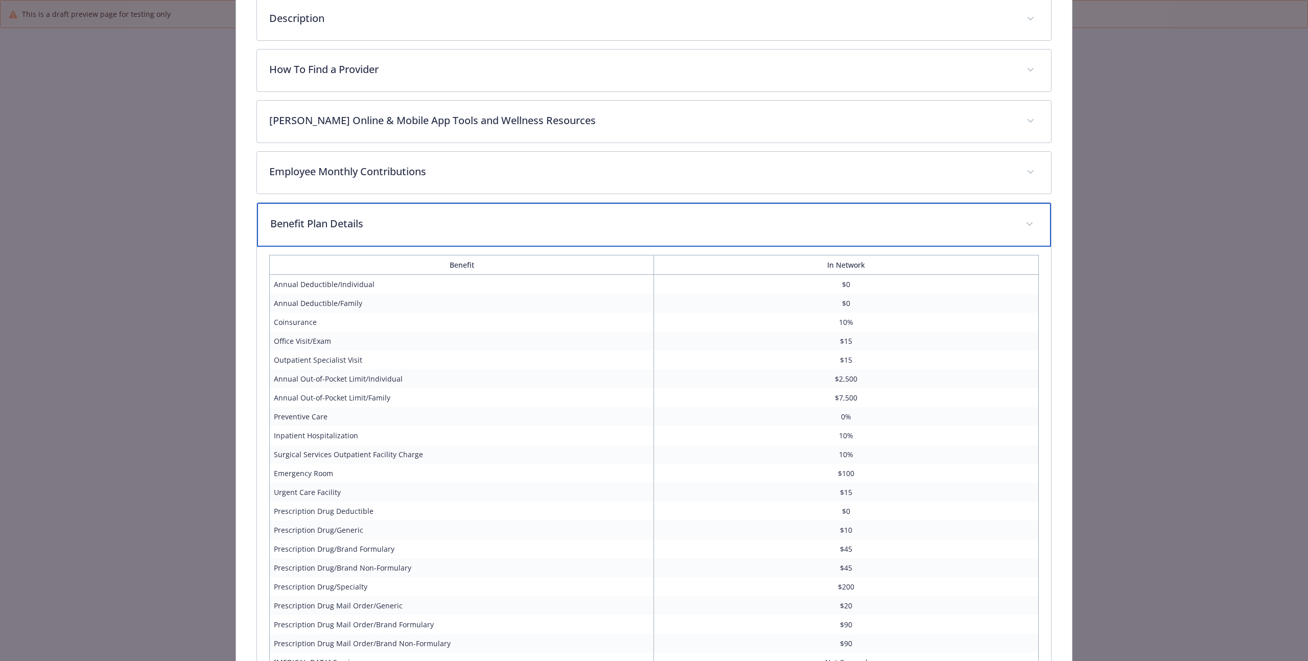
scroll to position [410, 0]
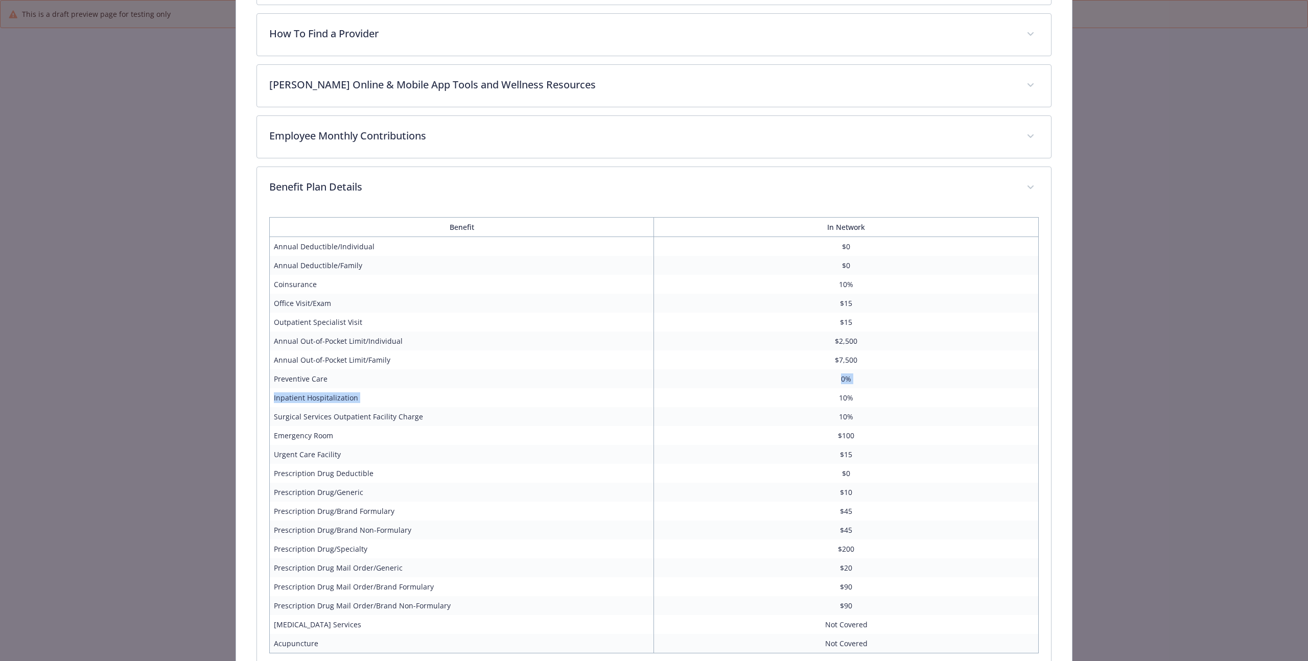
drag, startPoint x: 277, startPoint y: 385, endPoint x: 832, endPoint y: 392, distance: 554.9
click at [832, 392] on tbody "Annual Deductible/Individual $0 Annual Deductible/Family $0 Coinsurance 10% Off…" at bounding box center [653, 445] width 769 height 416
click at [933, 387] on td "0%" at bounding box center [846, 378] width 385 height 19
